Goal: Register for event/course

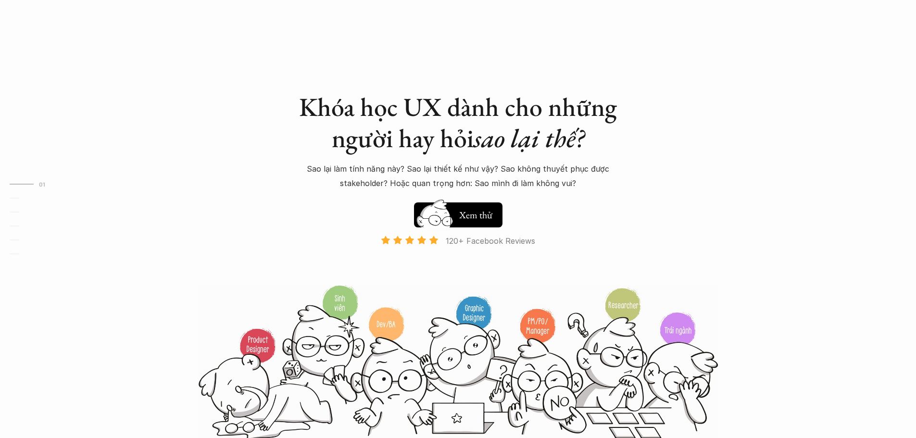
scroll to position [865, 0]
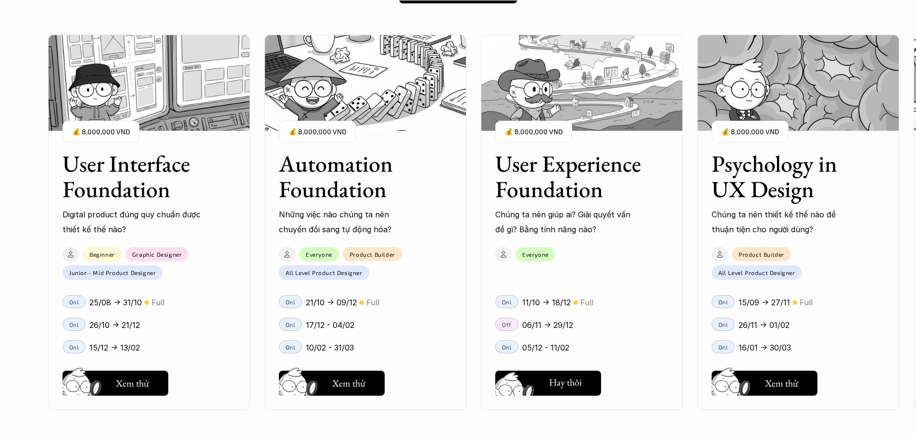
click at [565, 388] on h5 "Xem thử" at bounding box center [565, 383] width 33 height 13
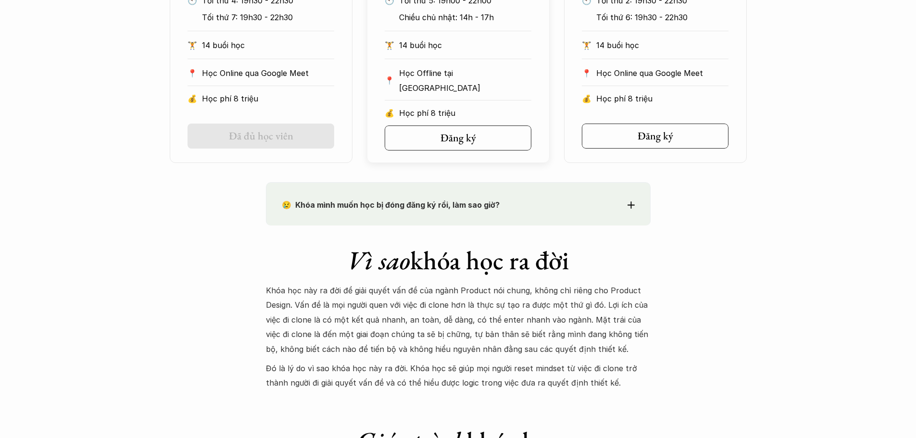
scroll to position [577, 0]
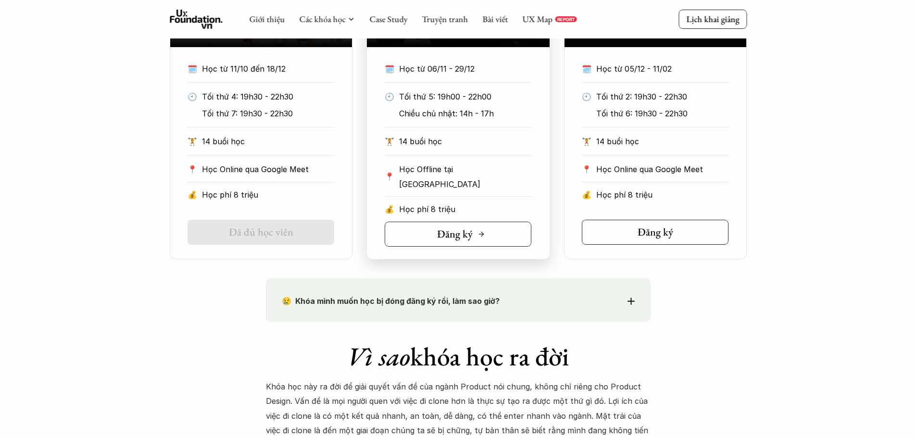
click at [432, 234] on link "Đăng ký" at bounding box center [458, 234] width 147 height 25
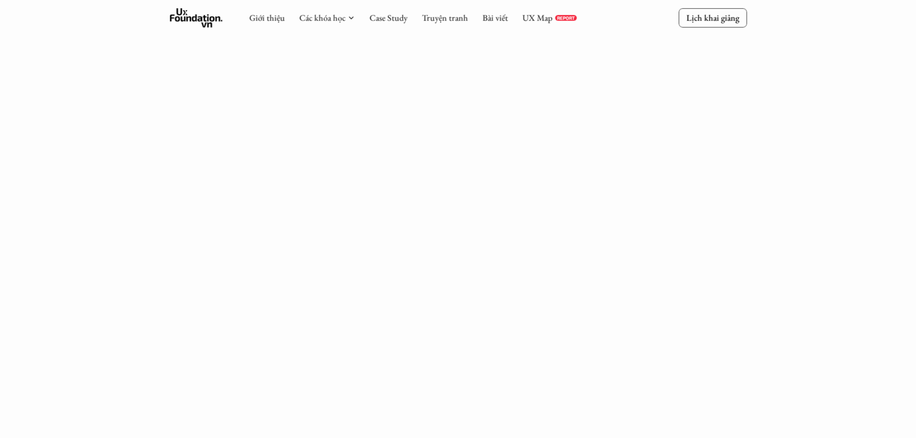
scroll to position [481, 0]
